Goal: Task Accomplishment & Management: Use online tool/utility

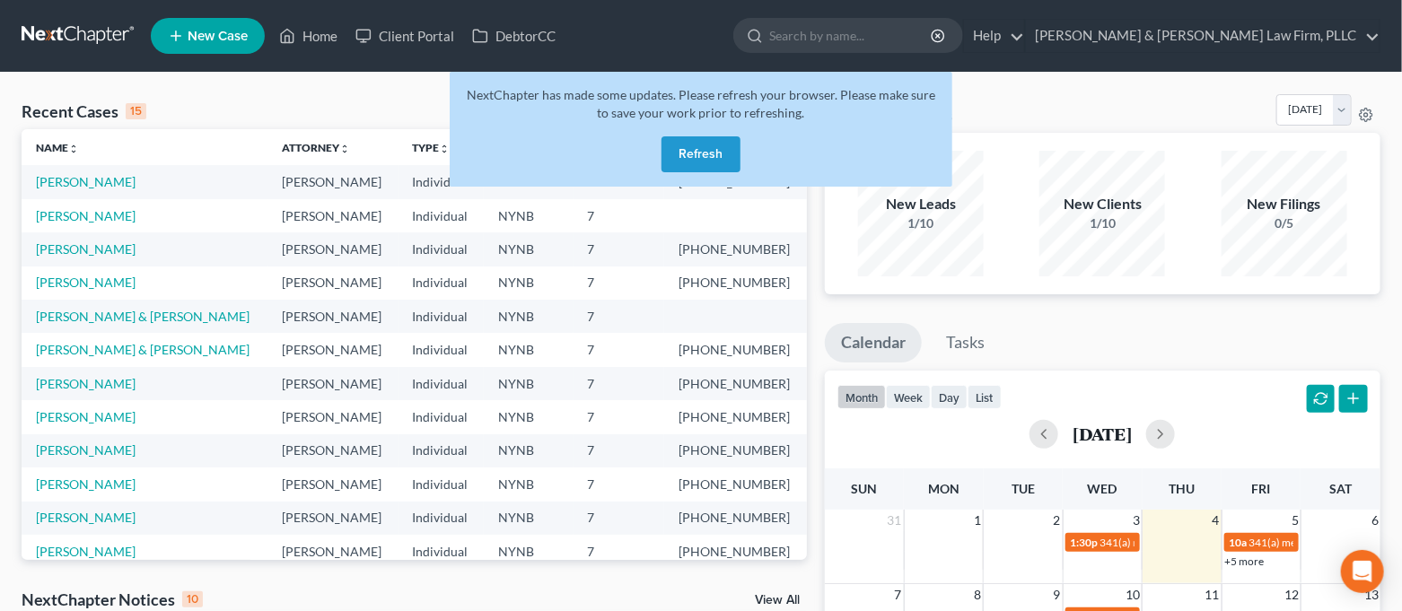
click at [696, 155] on button "Refresh" at bounding box center [700, 154] width 79 height 36
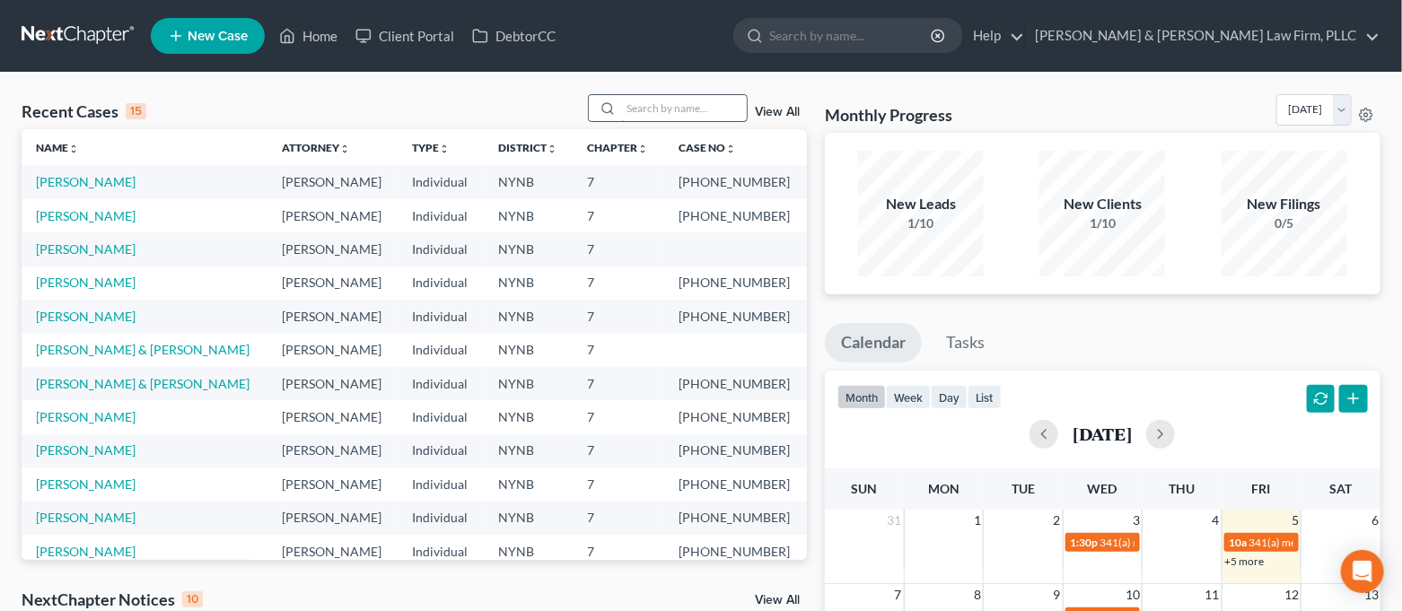
click at [652, 104] on input "search" at bounding box center [684, 108] width 126 height 26
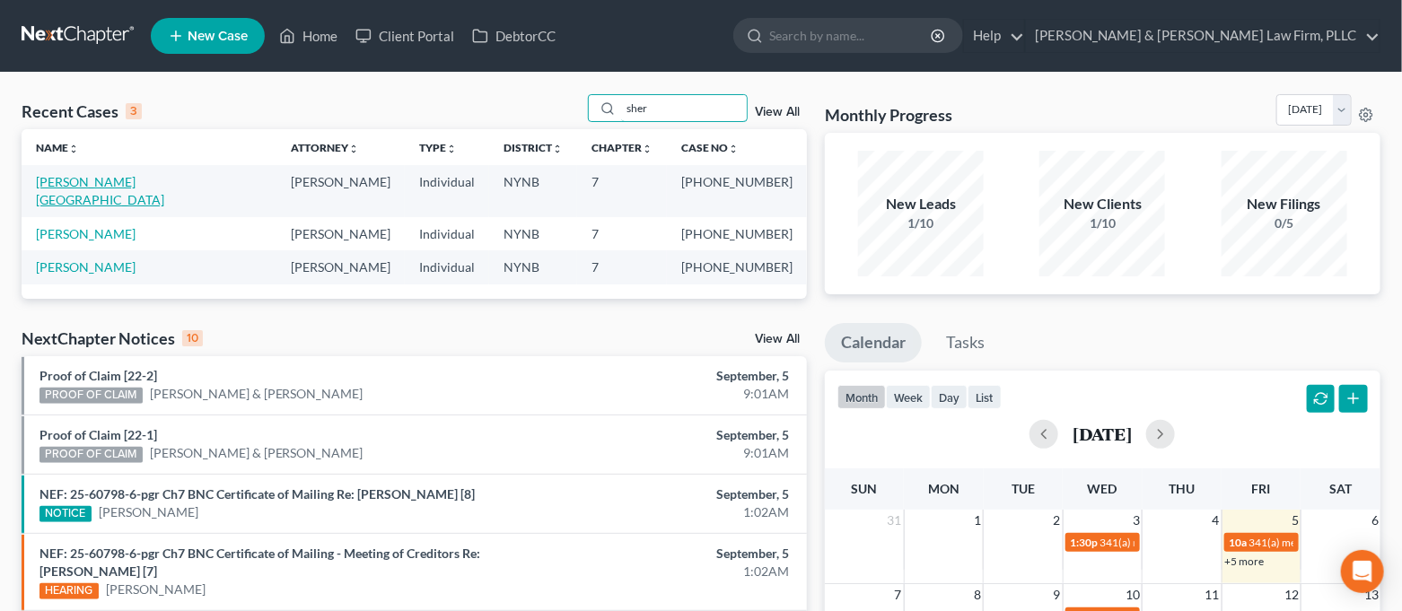
type input "sher"
click at [108, 185] on link "[PERSON_NAME][GEOGRAPHIC_DATA]" at bounding box center [100, 190] width 128 height 33
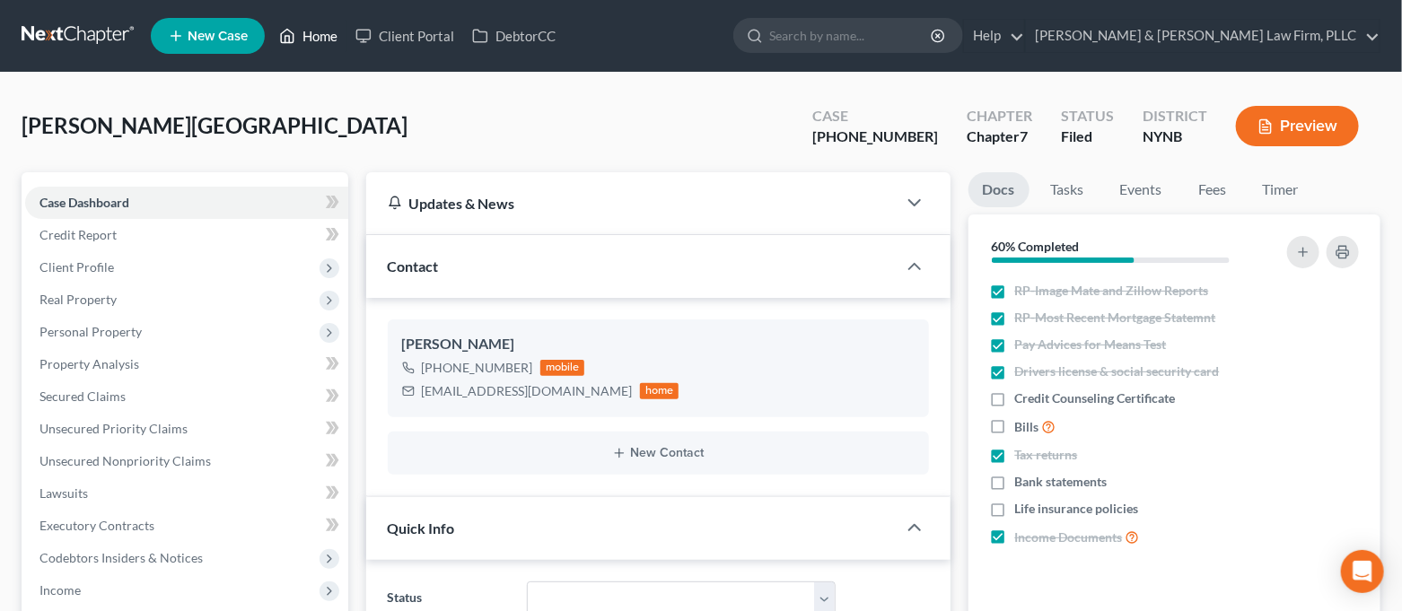
click at [331, 42] on link "Home" at bounding box center [308, 36] width 76 height 32
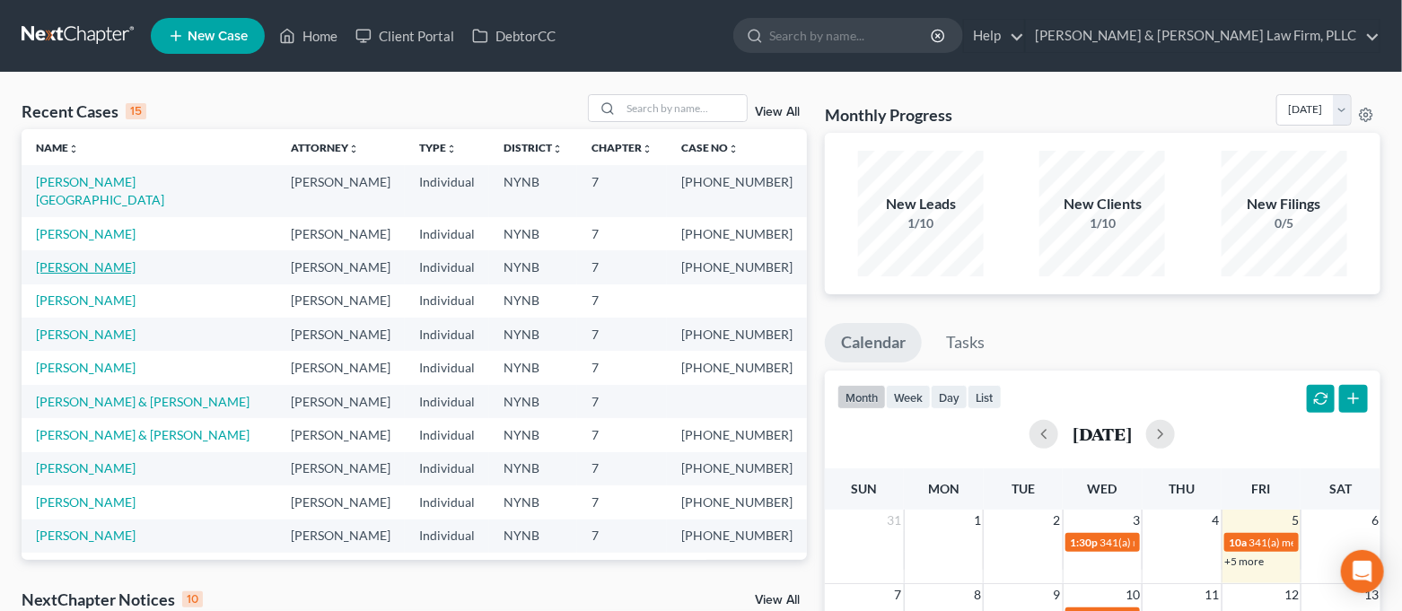
click at [90, 259] on link "[PERSON_NAME]" at bounding box center [86, 266] width 100 height 15
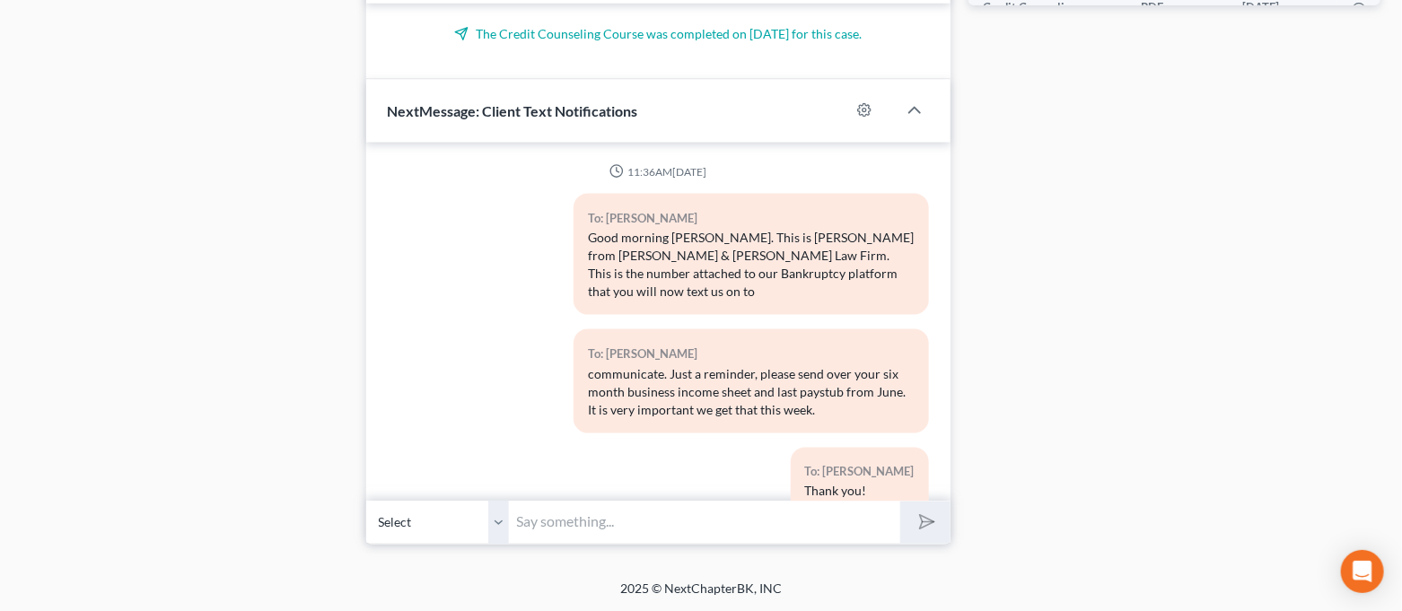
scroll to position [6855, 0]
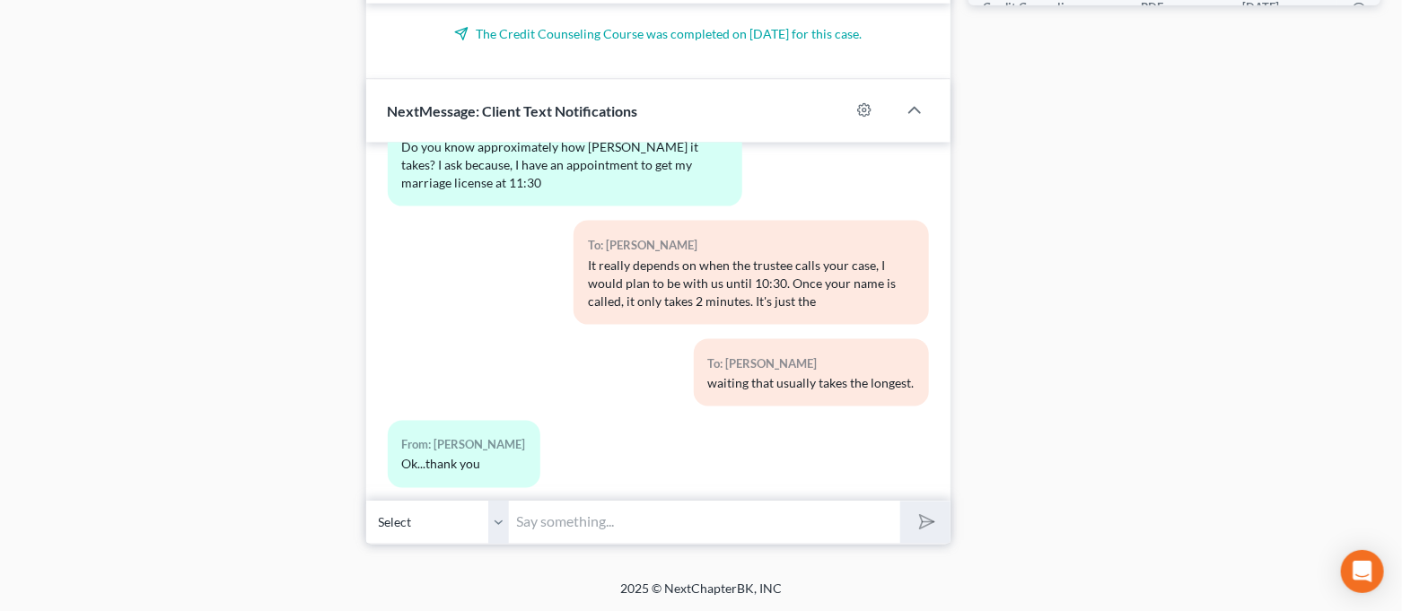
click at [675, 534] on input "text" at bounding box center [705, 523] width 391 height 44
type input "James Myers - 315-952-6660"
click at [939, 528] on button "submit" at bounding box center [924, 523] width 49 height 42
